Goal: Task Accomplishment & Management: Complete application form

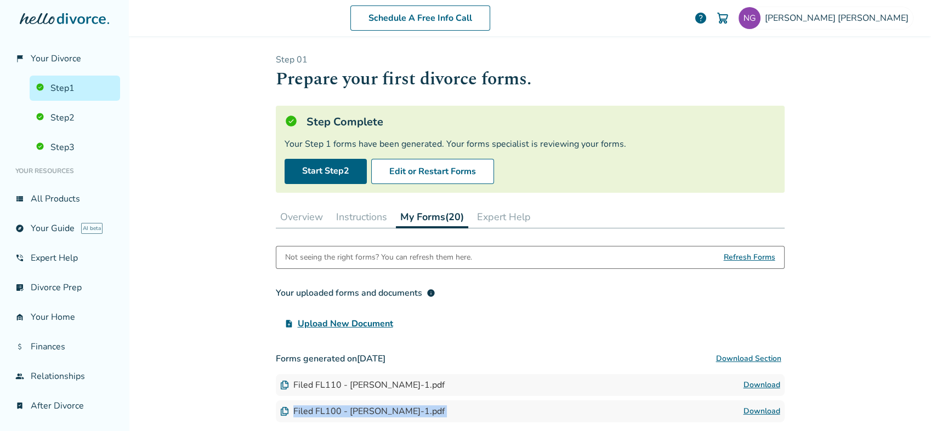
scroll to position [71, 0]
click at [734, 258] on span "Refresh Forms" at bounding box center [750, 258] width 52 height 22
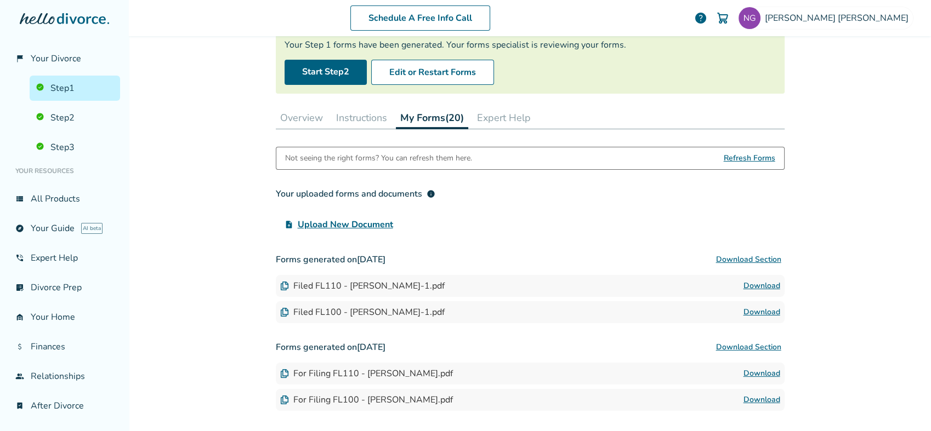
scroll to position [100, 0]
click at [86, 109] on link "Step 2" at bounding box center [75, 117] width 90 height 25
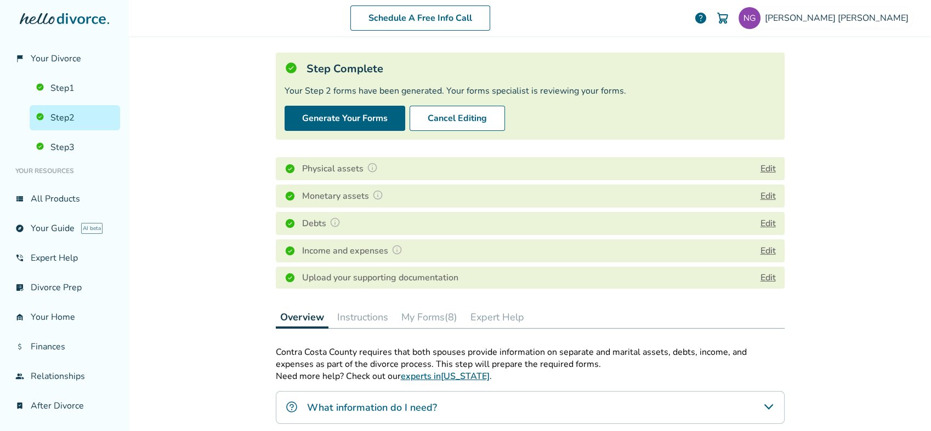
click at [439, 325] on button "My Forms (8)" at bounding box center [429, 317] width 65 height 22
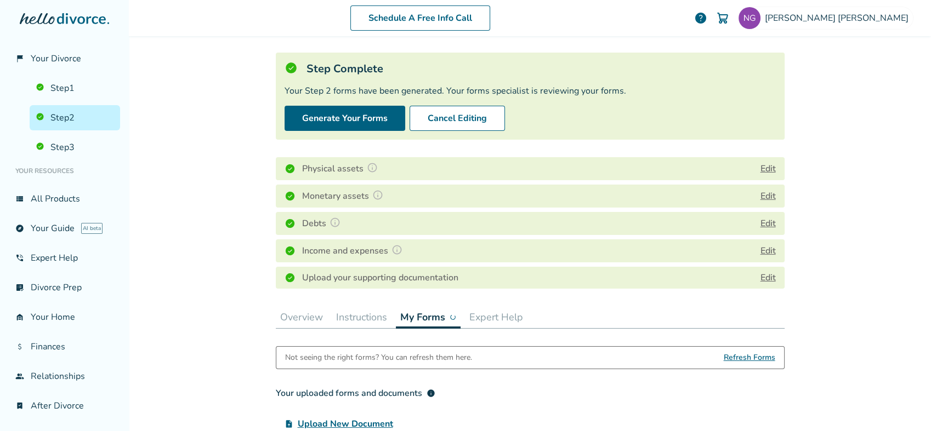
scroll to position [152, 0]
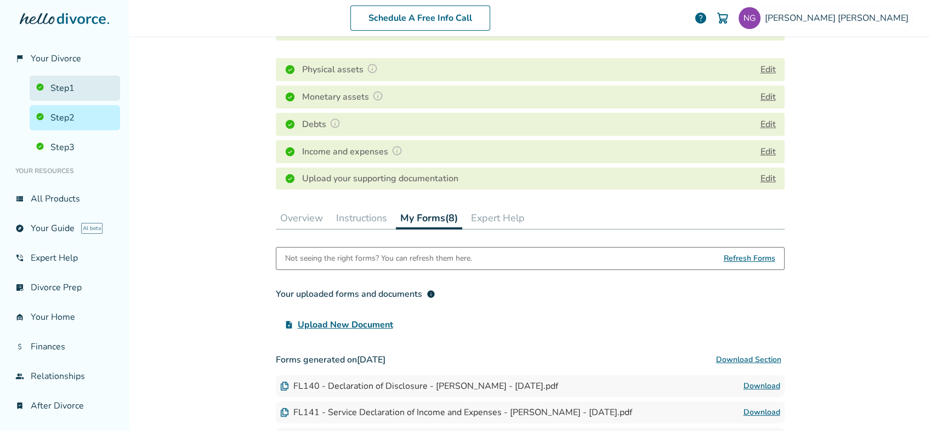
click at [88, 93] on link "Step 1" at bounding box center [75, 88] width 90 height 25
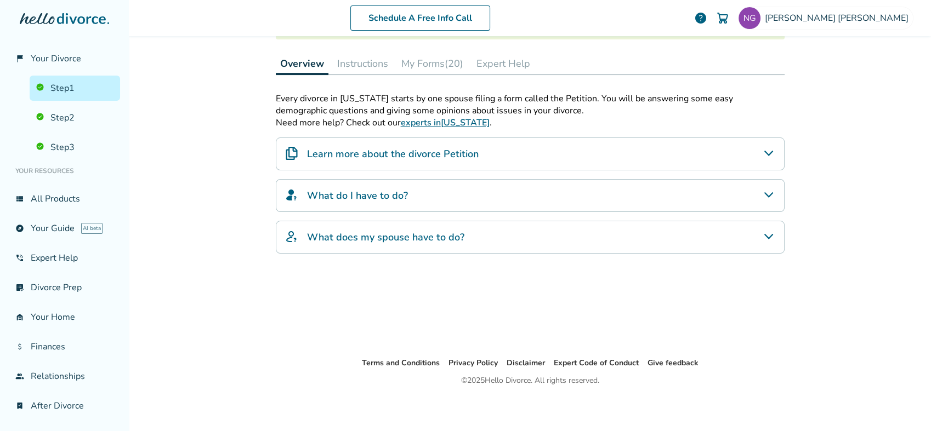
scroll to position [53, 0]
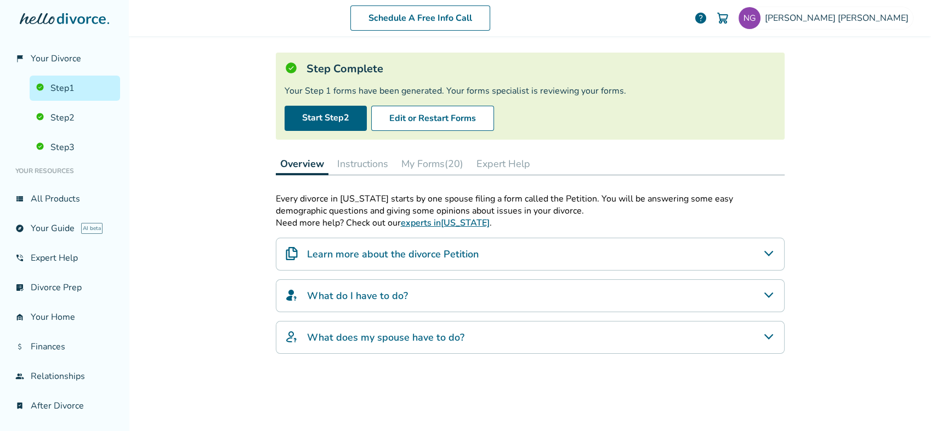
click at [406, 166] on button "My Forms (20)" at bounding box center [432, 164] width 71 height 22
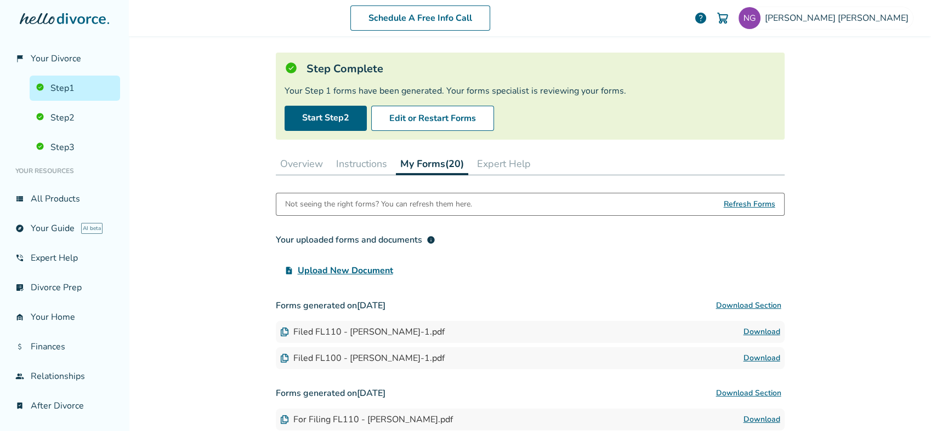
click at [724, 205] on span "Refresh Forms" at bounding box center [750, 205] width 52 height 22
click at [874, 14] on span "Nicole Gunari" at bounding box center [839, 18] width 148 height 12
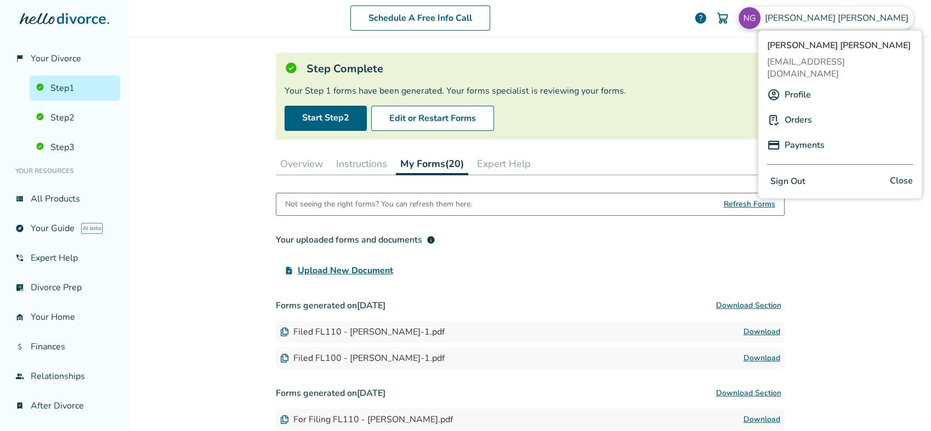
click at [815, 174] on div "Sign Out Close" at bounding box center [840, 182] width 146 height 16
click at [794, 174] on button "Sign Out" at bounding box center [788, 182] width 42 height 16
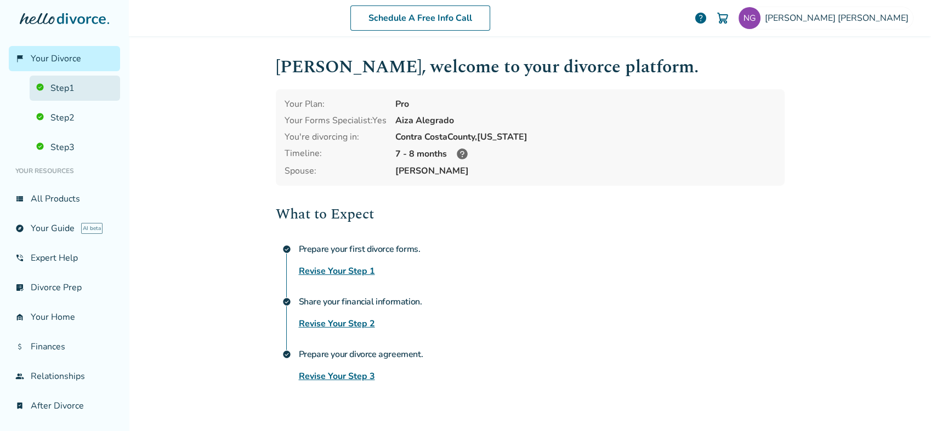
click at [64, 82] on link "Step 1" at bounding box center [75, 88] width 90 height 25
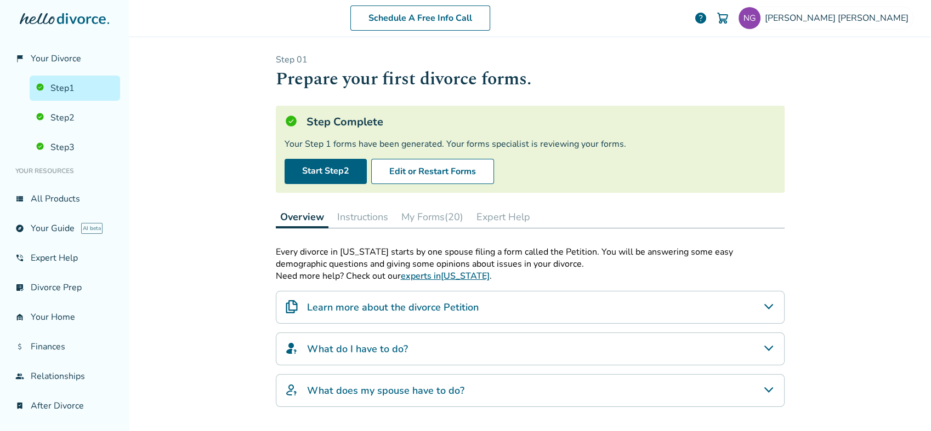
click at [412, 215] on button "My Forms (20)" at bounding box center [432, 217] width 71 height 22
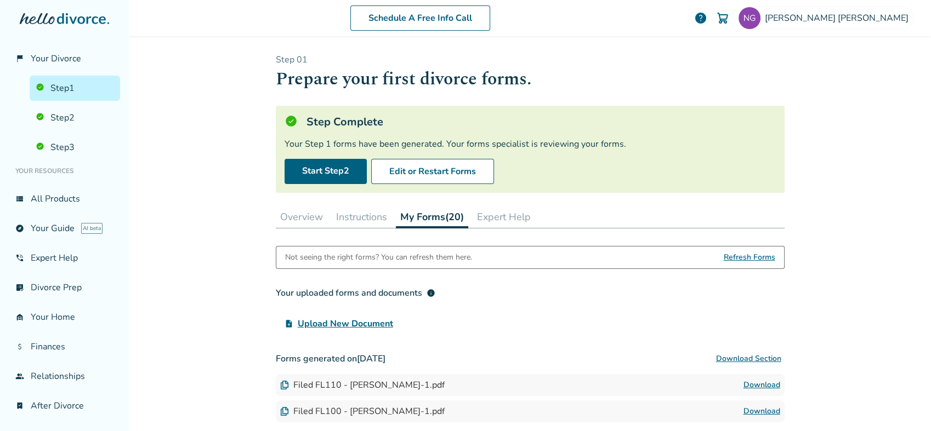
click at [735, 259] on span "Refresh Forms" at bounding box center [750, 258] width 52 height 22
click at [513, 320] on div "upload_file Upload New Document" at bounding box center [530, 324] width 509 height 22
click at [491, 250] on div "Not seeing the right forms? You can refresh them here. Refresh Forms" at bounding box center [530, 257] width 509 height 23
click at [759, 253] on span "Refresh Forms" at bounding box center [750, 258] width 52 height 22
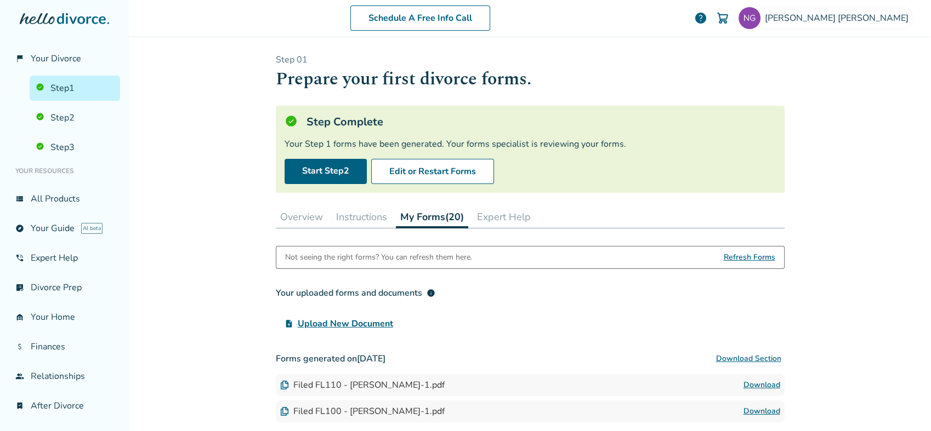
click at [759, 253] on span "Refresh Forms" at bounding box center [750, 258] width 52 height 22
click at [518, 304] on div "Your uploaded forms and documents info upload_file Upload New Document" at bounding box center [530, 308] width 509 height 53
click at [759, 381] on link "Download" at bounding box center [761, 385] width 37 height 13
